Goal: Task Accomplishment & Management: Use online tool/utility

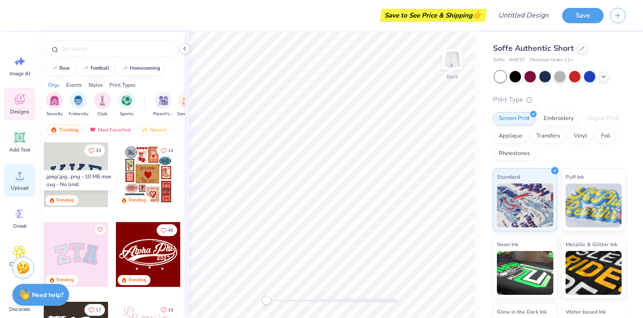
click at [20, 182] on div "Upload" at bounding box center [20, 180] width 32 height 33
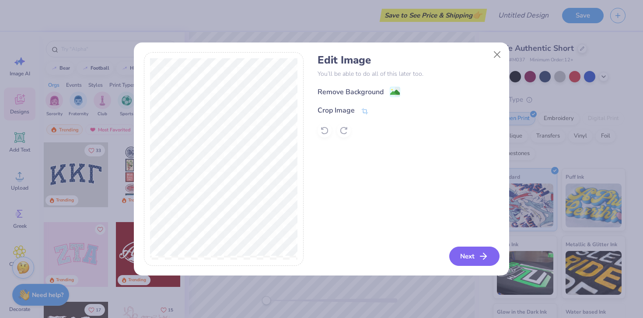
drag, startPoint x: 473, startPoint y: 255, endPoint x: 434, endPoint y: 167, distance: 96.0
click at [462, 238] on div "Edit Image You’ll be able to do all of this later too. Remove Background Crop I…" at bounding box center [409, 159] width 182 height 214
click at [380, 82] on div "Edit Image You’ll be able to do all of this later too. Remove Background Crop I…" at bounding box center [409, 96] width 182 height 84
click at [384, 91] on div "Remove Background" at bounding box center [359, 92] width 83 height 11
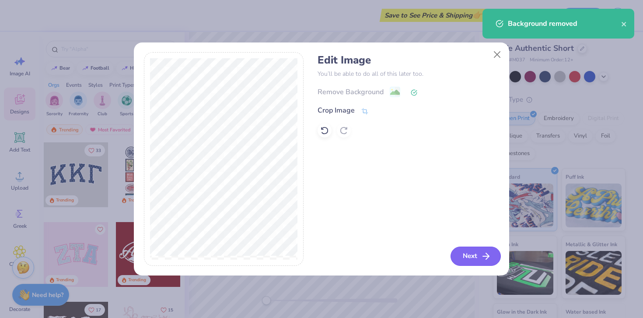
click at [458, 258] on button "Next" at bounding box center [476, 255] width 50 height 19
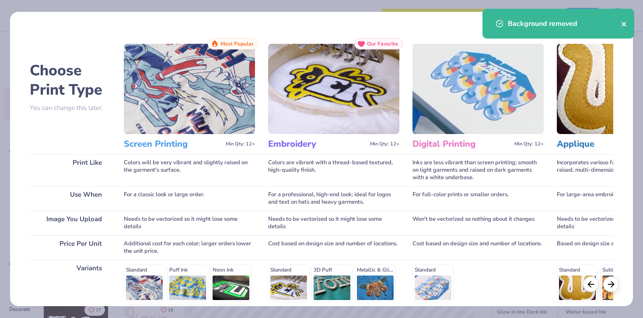
click at [625, 22] on icon "close" at bounding box center [624, 24] width 4 height 4
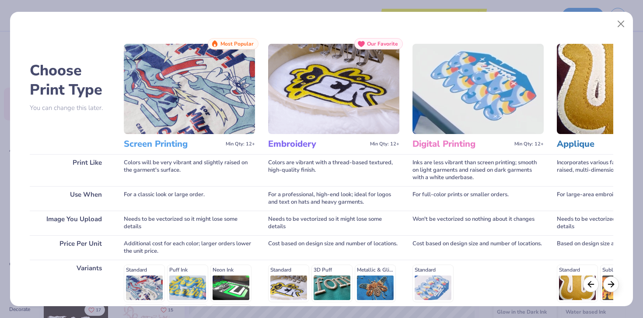
click at [199, 131] on img at bounding box center [189, 89] width 131 height 90
click at [172, 146] on h3 "Screen Printing" at bounding box center [173, 143] width 98 height 11
click at [620, 25] on button "Close" at bounding box center [621, 24] width 17 height 17
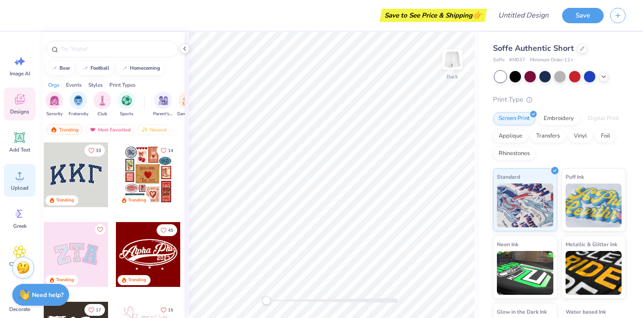
click at [17, 187] on span "Upload" at bounding box center [20, 187] width 18 height 7
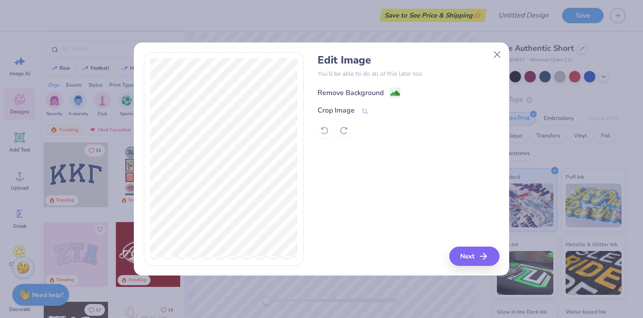
click at [385, 91] on div "Remove Background" at bounding box center [359, 92] width 83 height 11
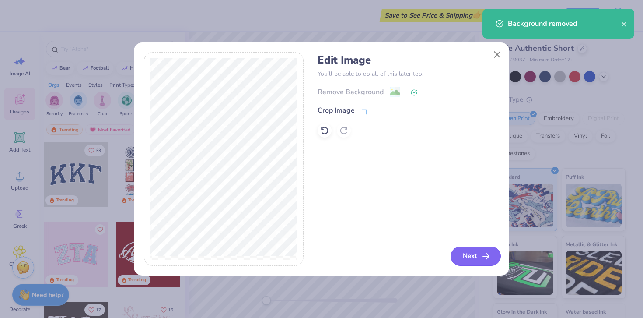
click at [456, 252] on button "Next" at bounding box center [476, 255] width 50 height 19
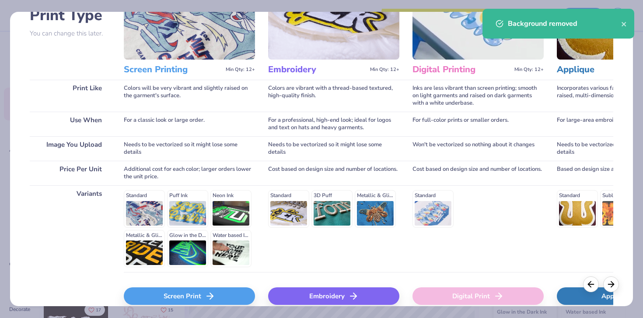
scroll to position [75, 0]
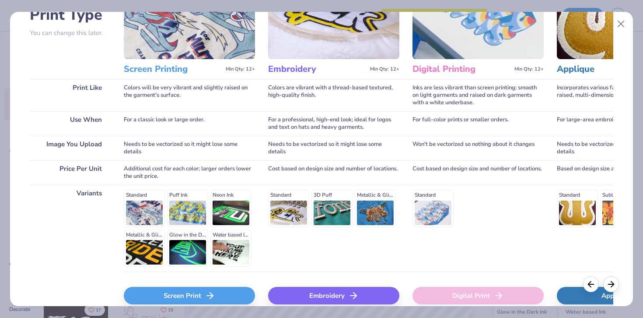
click at [131, 207] on div "Standard Puff Ink Neon Ink Metallic & Glitter Ink Glow in the Dark Ink Water ba…" at bounding box center [189, 227] width 131 height 77
click at [149, 210] on div "Standard Puff Ink Neon Ink Metallic & Glitter Ink Glow in the Dark Ink Water ba…" at bounding box center [189, 227] width 131 height 77
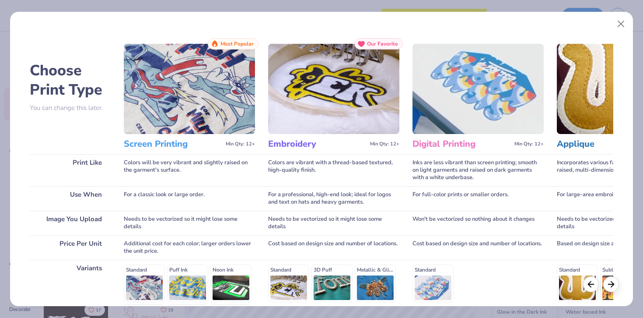
scroll to position [69, 0]
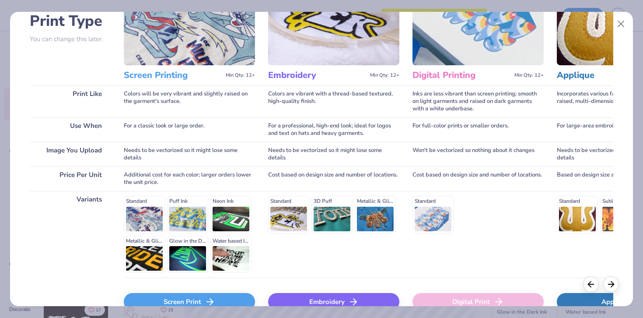
click at [156, 296] on div "Screen Print" at bounding box center [189, 302] width 131 height 18
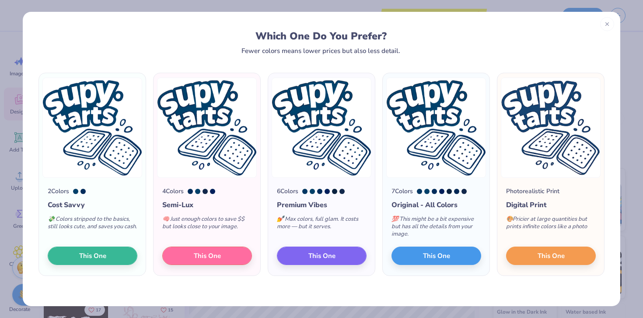
scroll to position [0, 0]
click at [534, 253] on button "This One" at bounding box center [551, 254] width 90 height 18
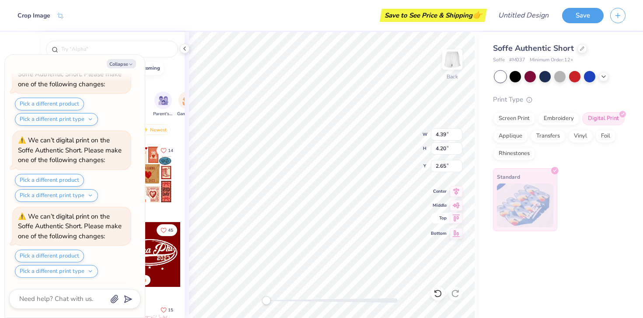
scroll to position [124, 0]
click at [451, 61] on img at bounding box center [452, 59] width 35 height 35
click at [169, 50] on input "text" at bounding box center [116, 49] width 112 height 9
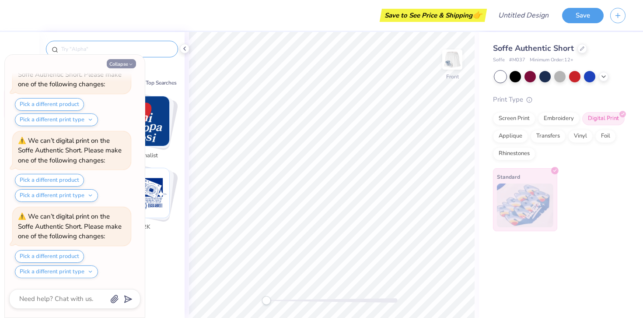
click at [124, 63] on button "Collapse" at bounding box center [121, 63] width 29 height 9
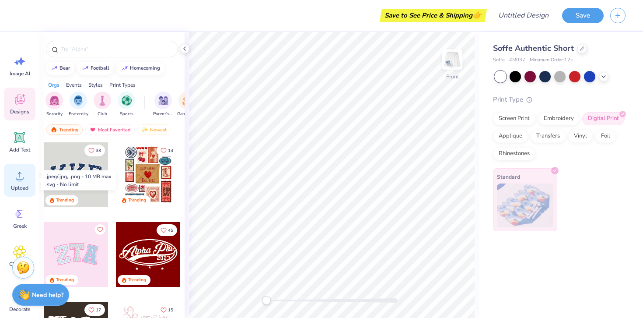
click at [15, 178] on icon at bounding box center [19, 175] width 13 height 13
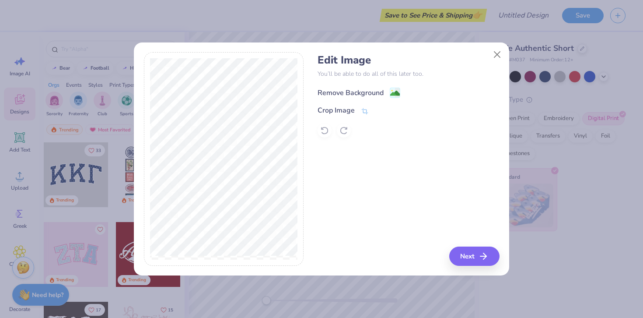
click at [371, 94] on div "Remove Background" at bounding box center [351, 93] width 66 height 11
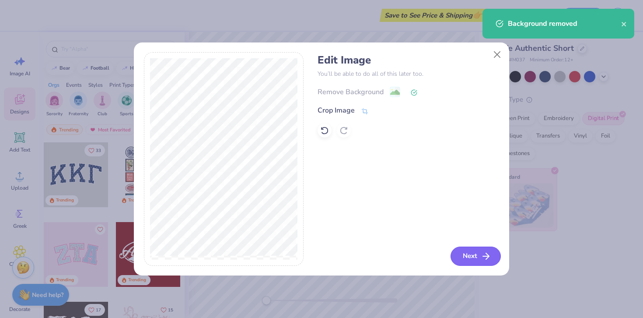
click at [465, 258] on button "Next" at bounding box center [476, 255] width 50 height 19
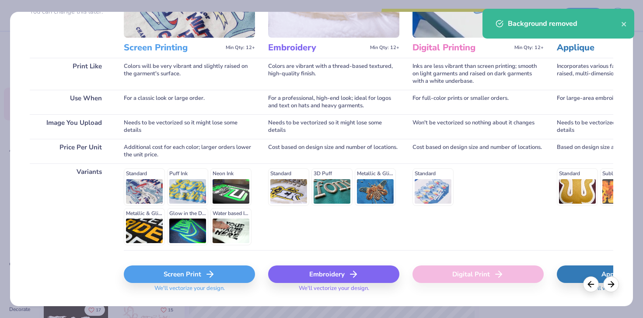
scroll to position [119, 0]
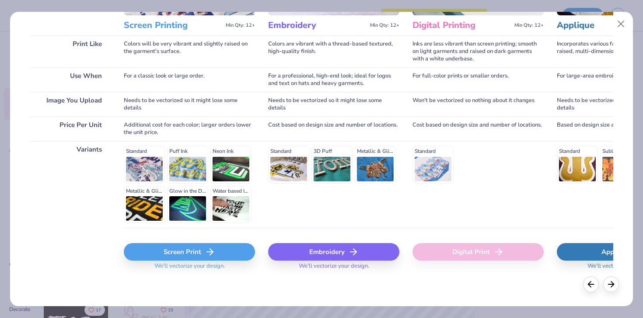
click at [191, 250] on div "Screen Print" at bounding box center [189, 252] width 131 height 18
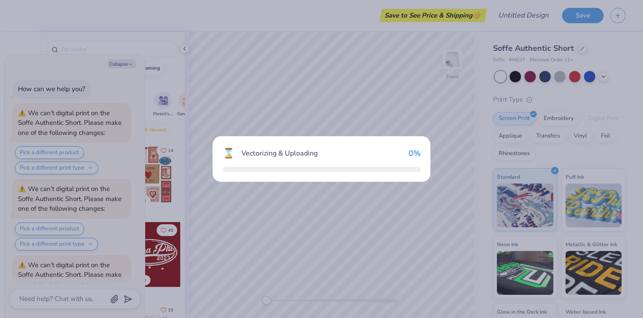
scroll to position [349, 0]
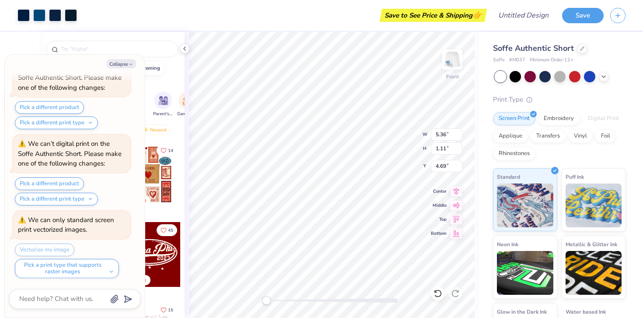
type textarea "x"
type input "3.41"
click at [446, 192] on div "Front W 5.36 5.36 " H 1.11 1.11 " Y 3.41 3.41 " Center Middle Top Bottom" at bounding box center [332, 175] width 295 height 286
click at [449, 218] on div "Front W 5.36 5.36 " H 1.11 1.11 " Y 3.41 3.41 " Center Middle Top Bottom" at bounding box center [332, 175] width 295 height 286
click at [460, 188] on icon at bounding box center [456, 190] width 12 height 11
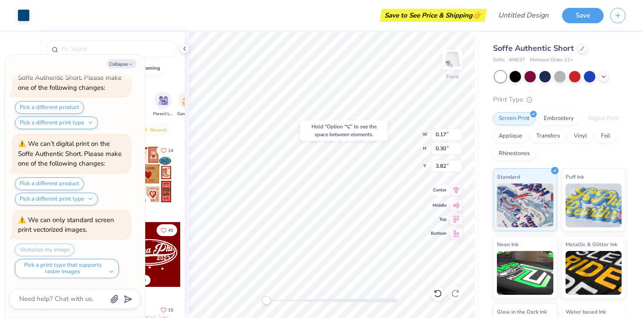
type textarea "x"
type input "0.73"
type input "0.96"
type input "3.51"
type textarea "x"
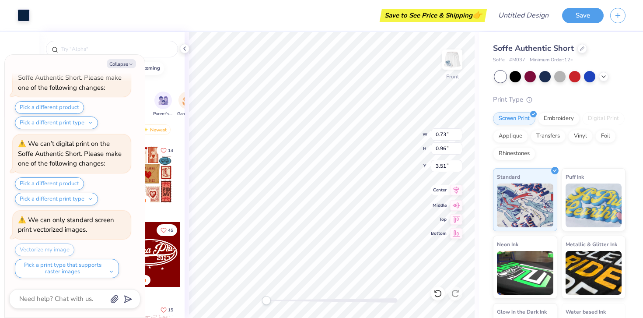
type input "0.62"
type input "0.72"
type input "3.60"
click at [129, 62] on icon "button" at bounding box center [130, 64] width 5 height 5
type textarea "x"
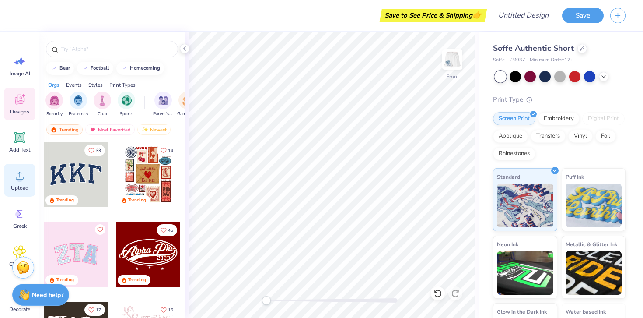
click at [20, 175] on icon at bounding box center [19, 175] width 13 height 13
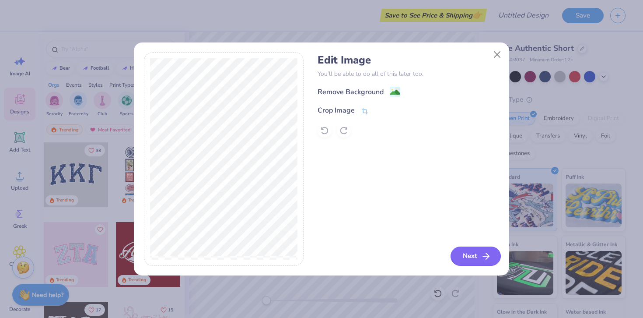
click at [475, 249] on button "Next" at bounding box center [476, 255] width 50 height 19
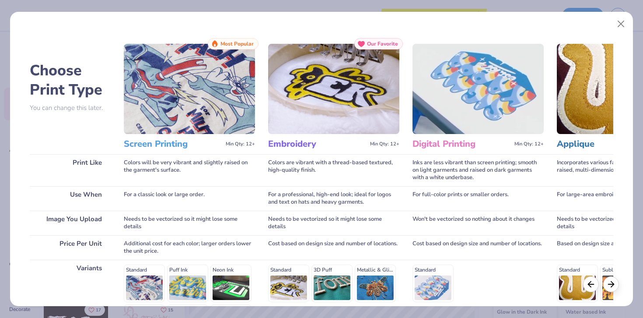
scroll to position [119, 0]
